Goal: Task Accomplishment & Management: Manage account settings

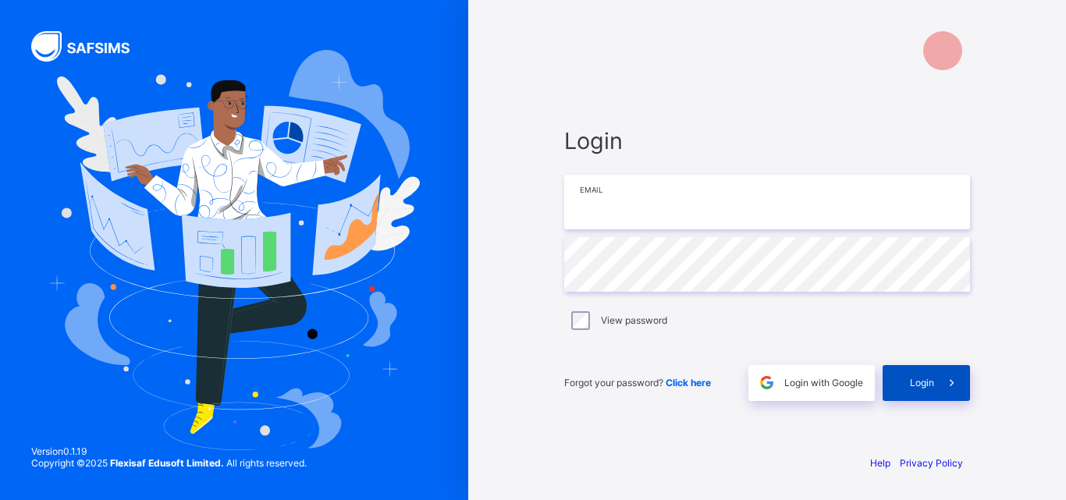
type input "**********"
click at [923, 379] on span "Login" at bounding box center [922, 383] width 24 height 12
click at [923, 379] on div "Login" at bounding box center [926, 383] width 87 height 36
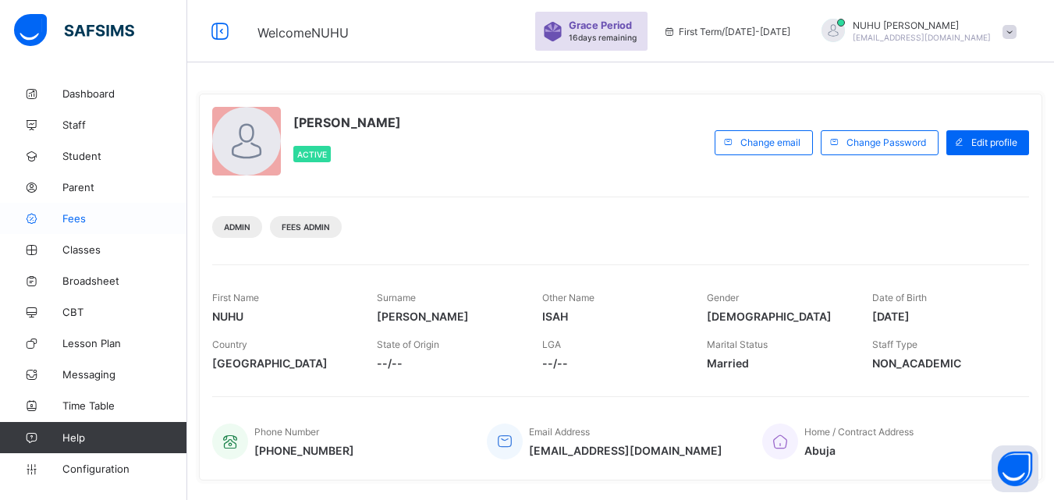
drag, startPoint x: 91, startPoint y: 244, endPoint x: 91, endPoint y: 226, distance: 18.7
click at [90, 244] on span "Classes" at bounding box center [124, 250] width 125 height 12
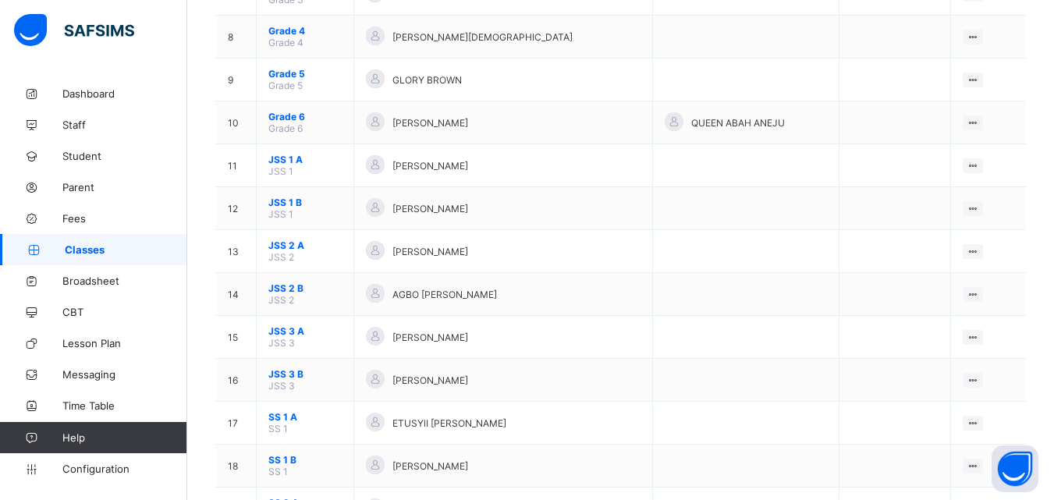
scroll to position [312, 0]
